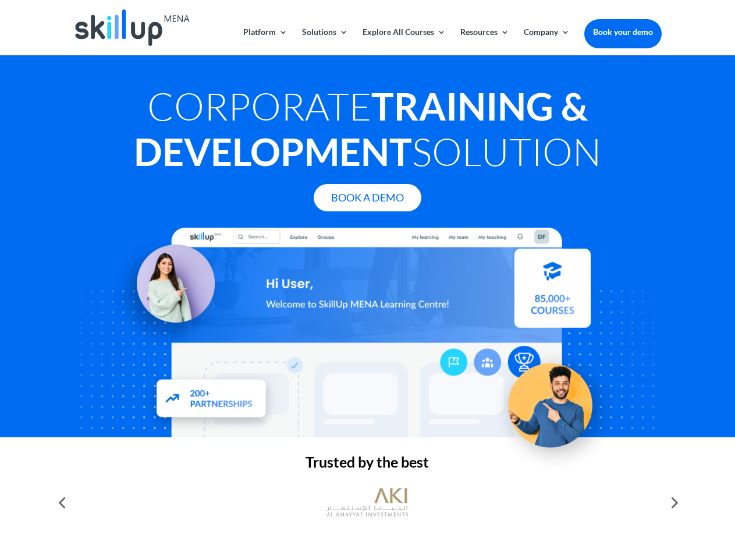
click at [367, 279] on div at bounding box center [367, 333] width 588 height 210
click at [324, 41] on link "Solutions" at bounding box center [325, 41] width 46 height 27
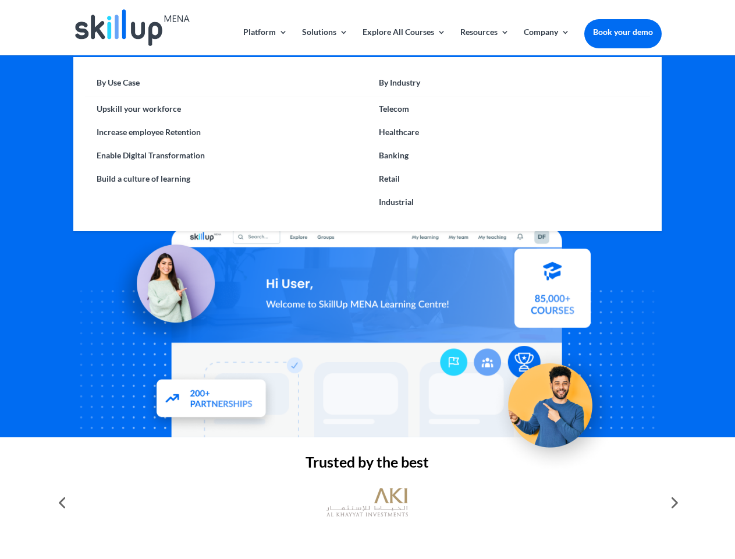
click at [403, 41] on link "Explore All Courses" at bounding box center [404, 41] width 83 height 27
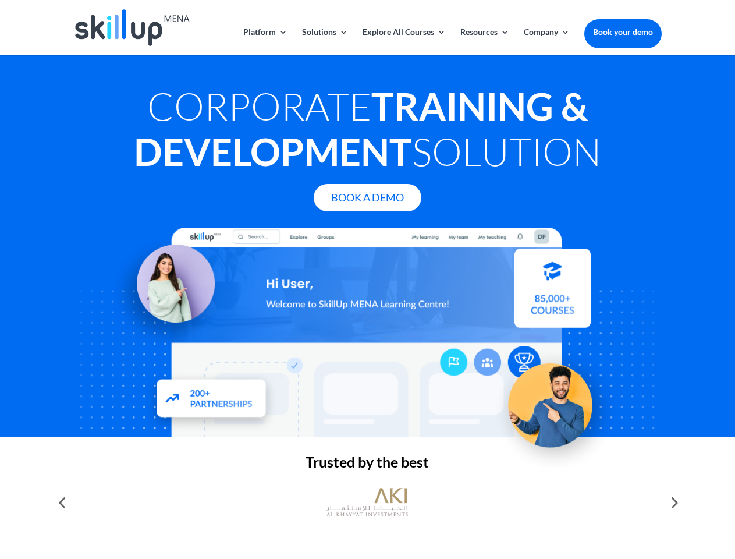
click at [484, 41] on link "Resources" at bounding box center [484, 41] width 49 height 27
click at [547, 41] on link "Company" at bounding box center [547, 41] width 46 height 27
click at [367, 502] on img at bounding box center [367, 502] width 81 height 41
